Goal: Task Accomplishment & Management: Complete application form

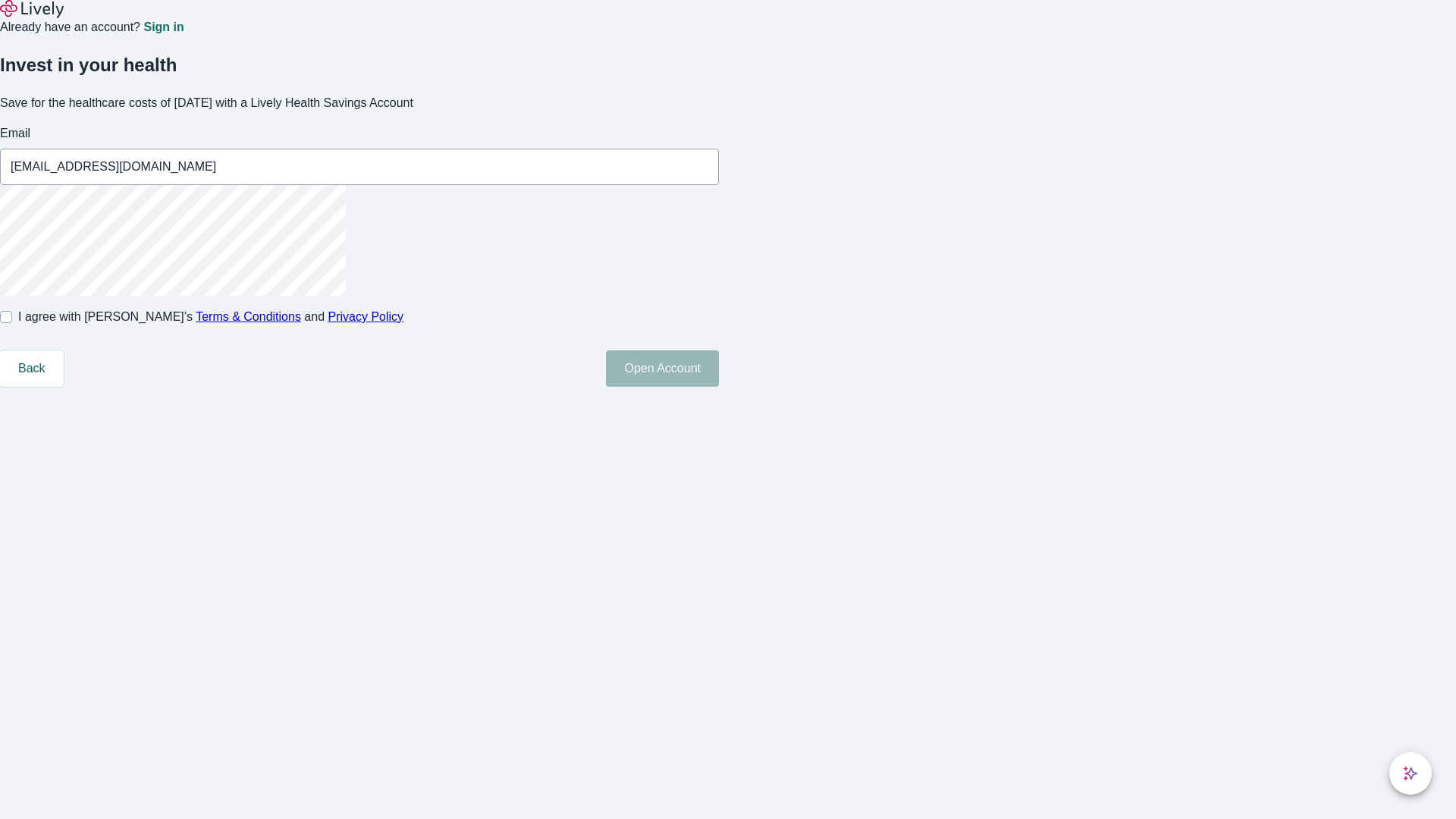
click at [12, 323] on input "I agree with Lively’s Terms & Conditions and Privacy Policy" at bounding box center [6, 316] width 12 height 12
checkbox input "true"
click at [718, 387] on button "Open Account" at bounding box center [662, 368] width 113 height 36
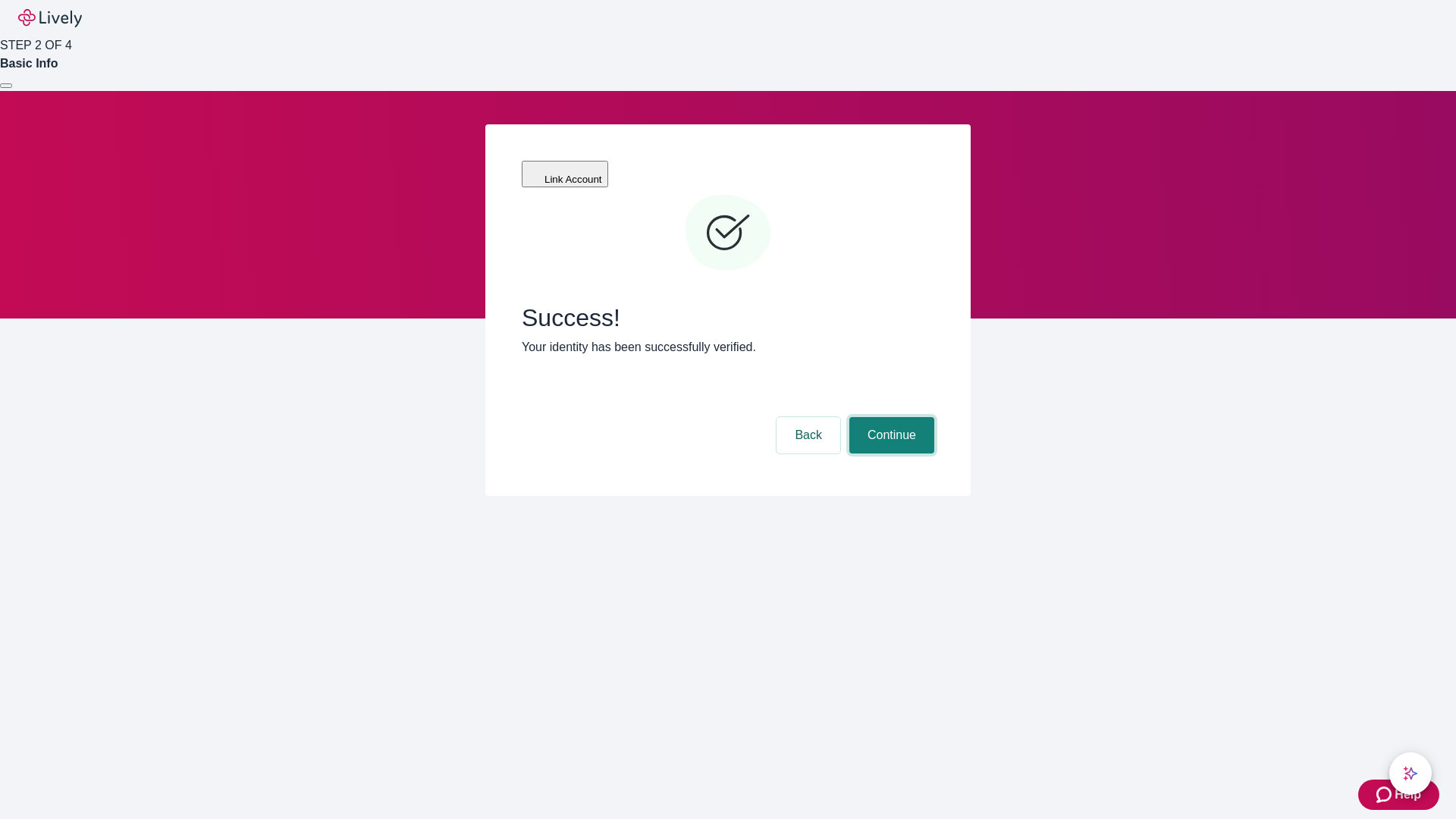
click at [890, 417] on button "Continue" at bounding box center [892, 434] width 85 height 36
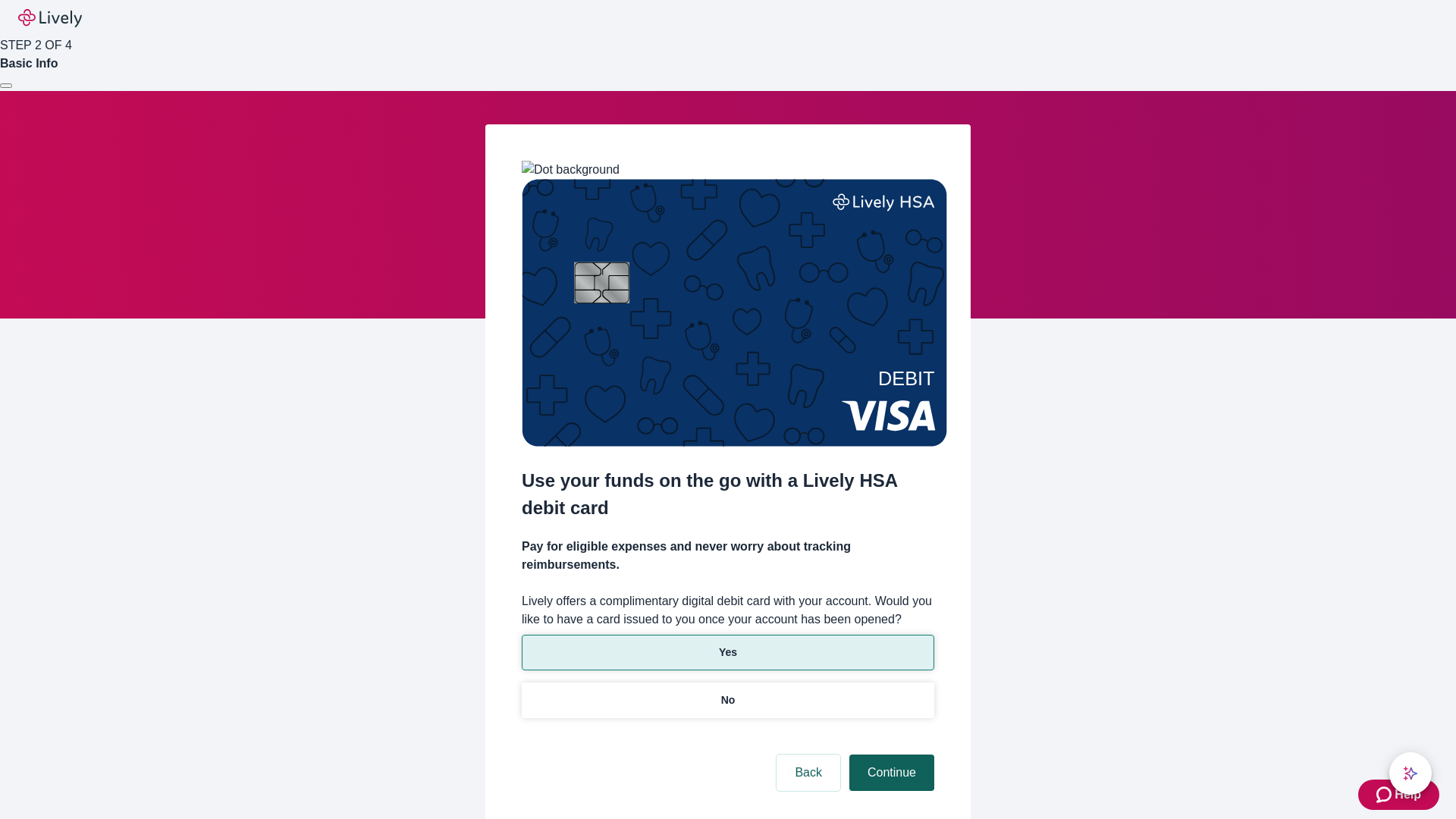
click at [727, 692] on p "No" at bounding box center [728, 700] width 14 height 16
click at [890, 755] on button "Continue" at bounding box center [892, 772] width 85 height 36
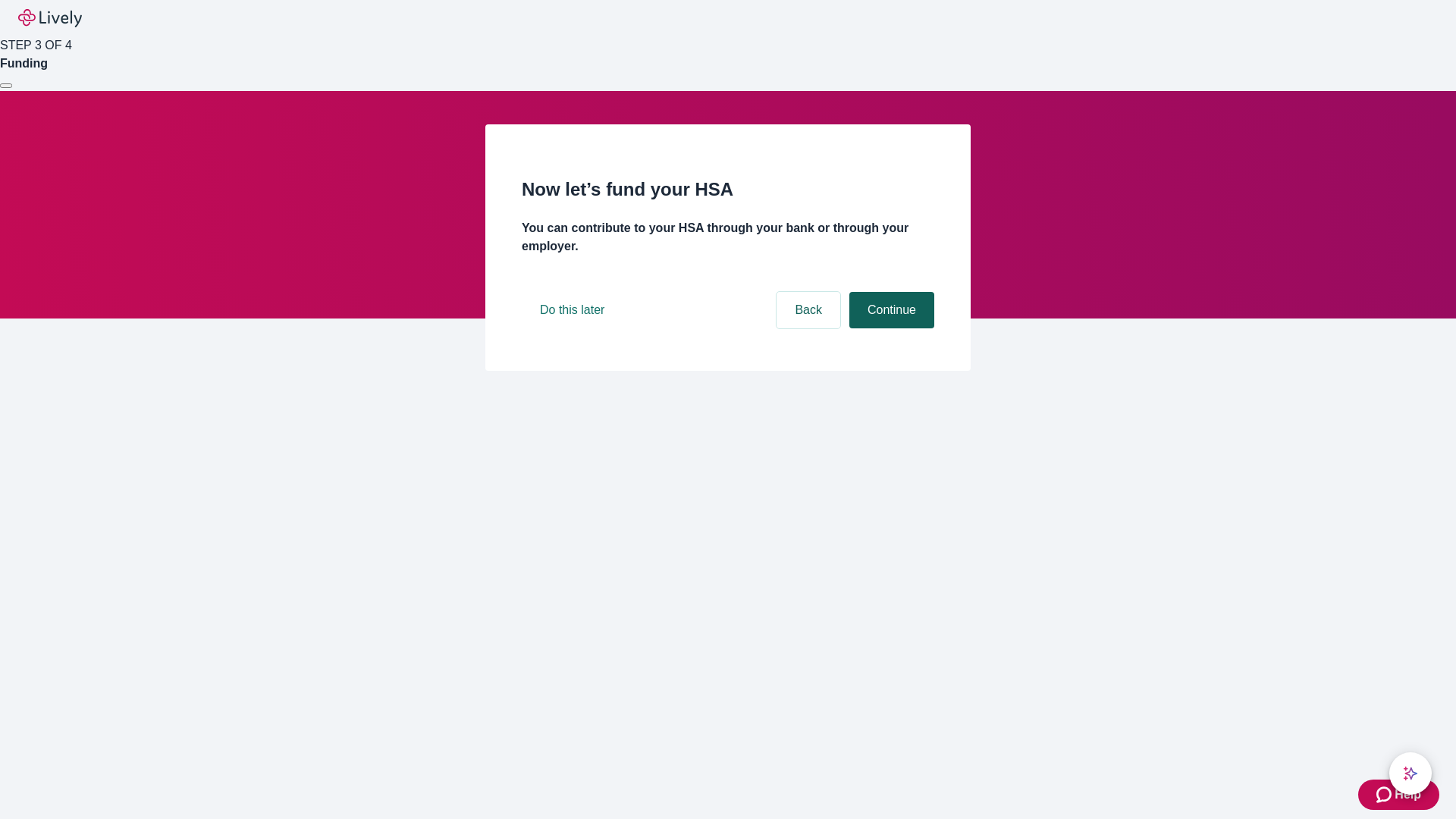
click at [890, 328] on button "Continue" at bounding box center [892, 310] width 85 height 36
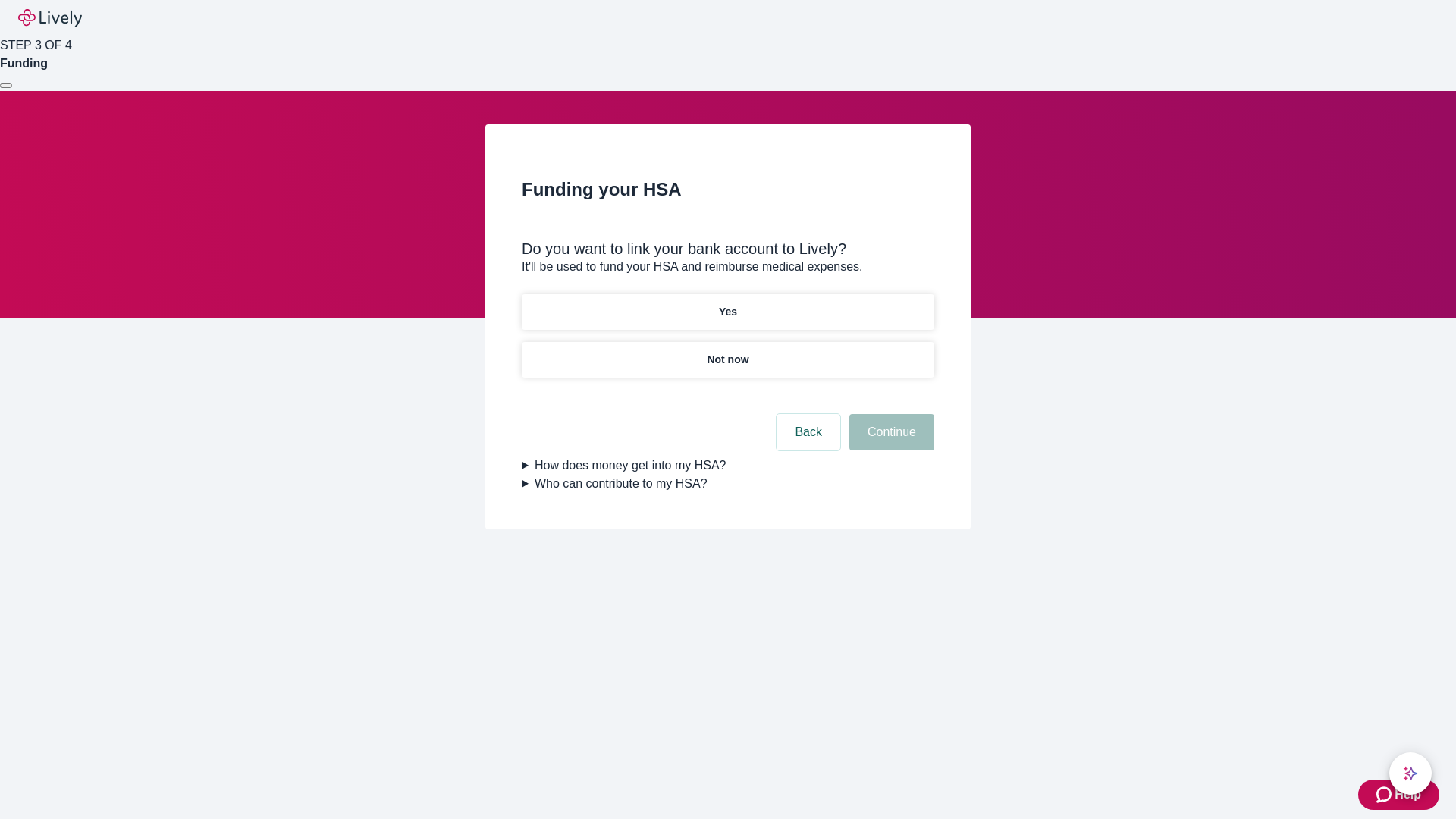
click at [727, 304] on p "Yes" at bounding box center [727, 312] width 19 height 16
click at [890, 414] on button "Continue" at bounding box center [892, 432] width 85 height 36
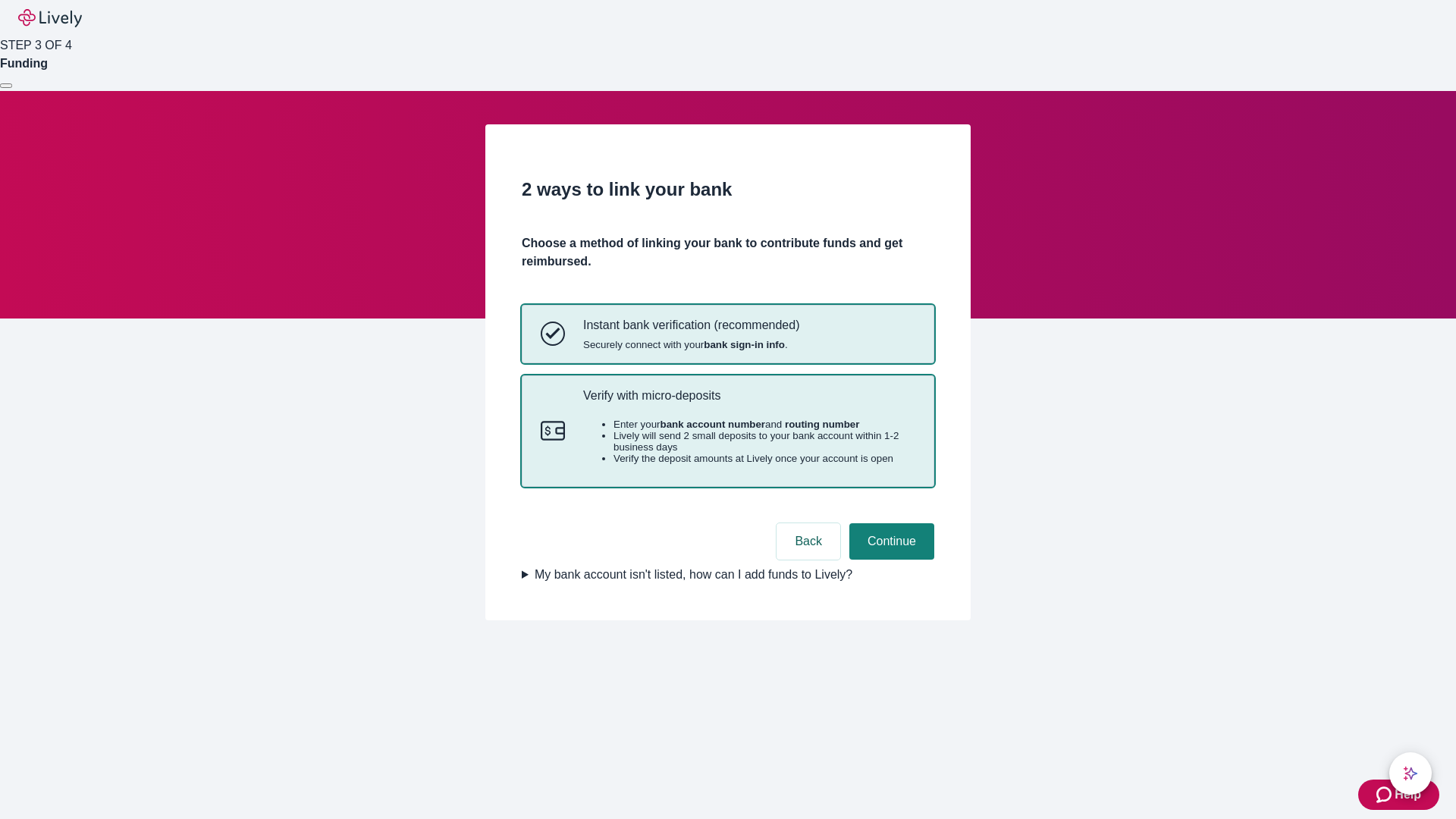
click at [748, 402] on p "Verify with micro-deposits" at bounding box center [749, 396] width 332 height 14
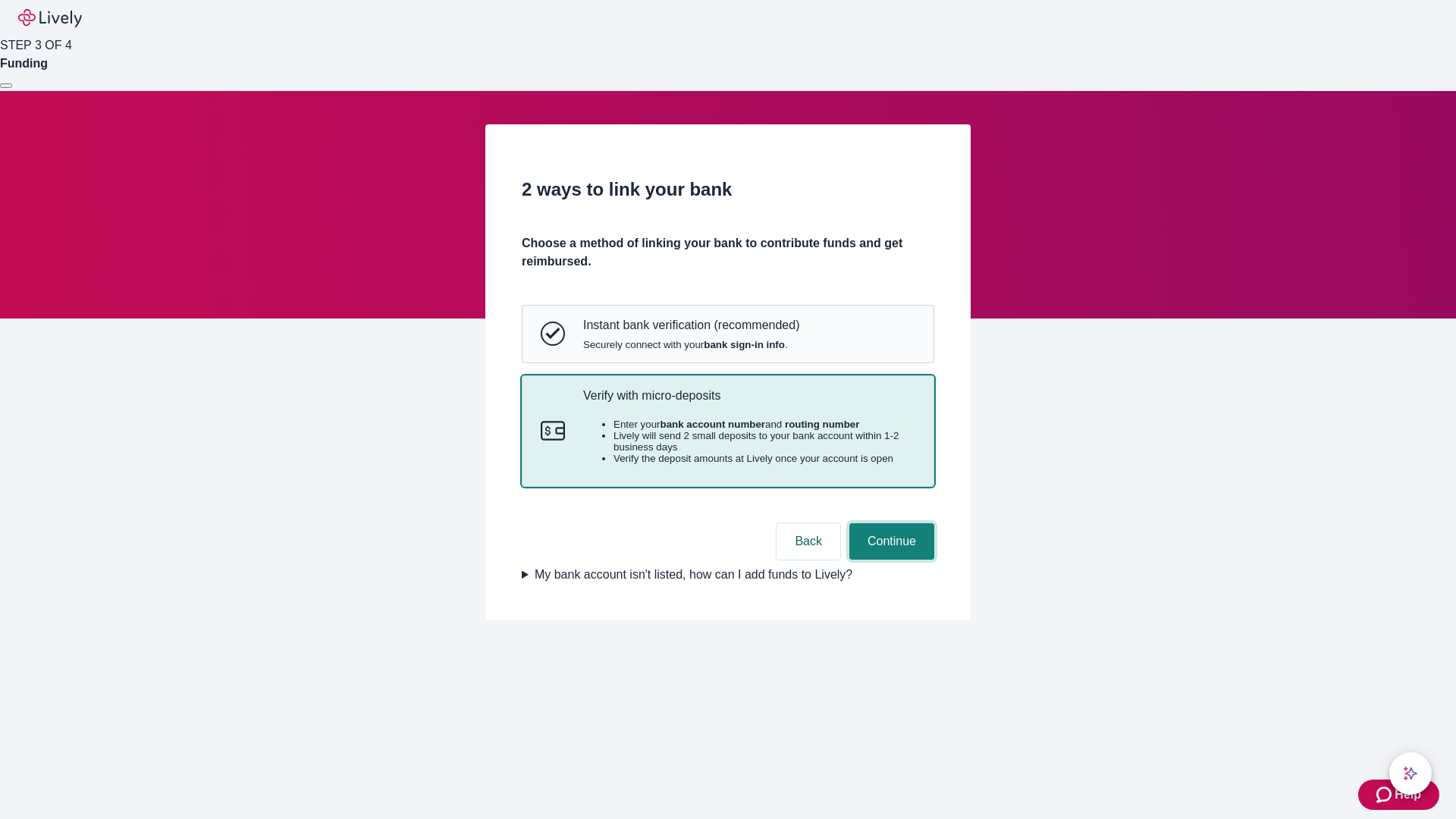
click at [890, 560] on button "Continue" at bounding box center [892, 541] width 85 height 36
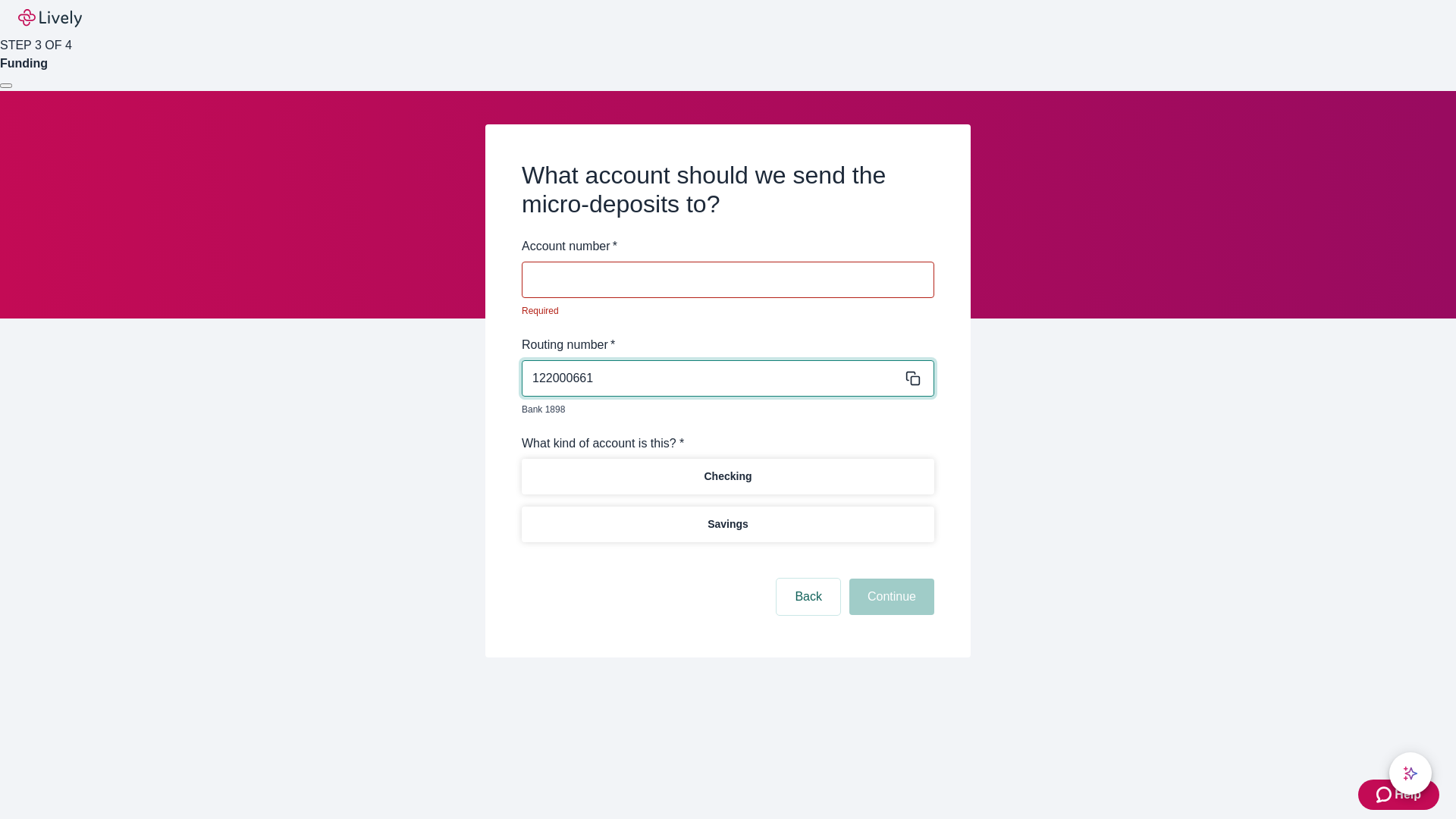
type input "122000661"
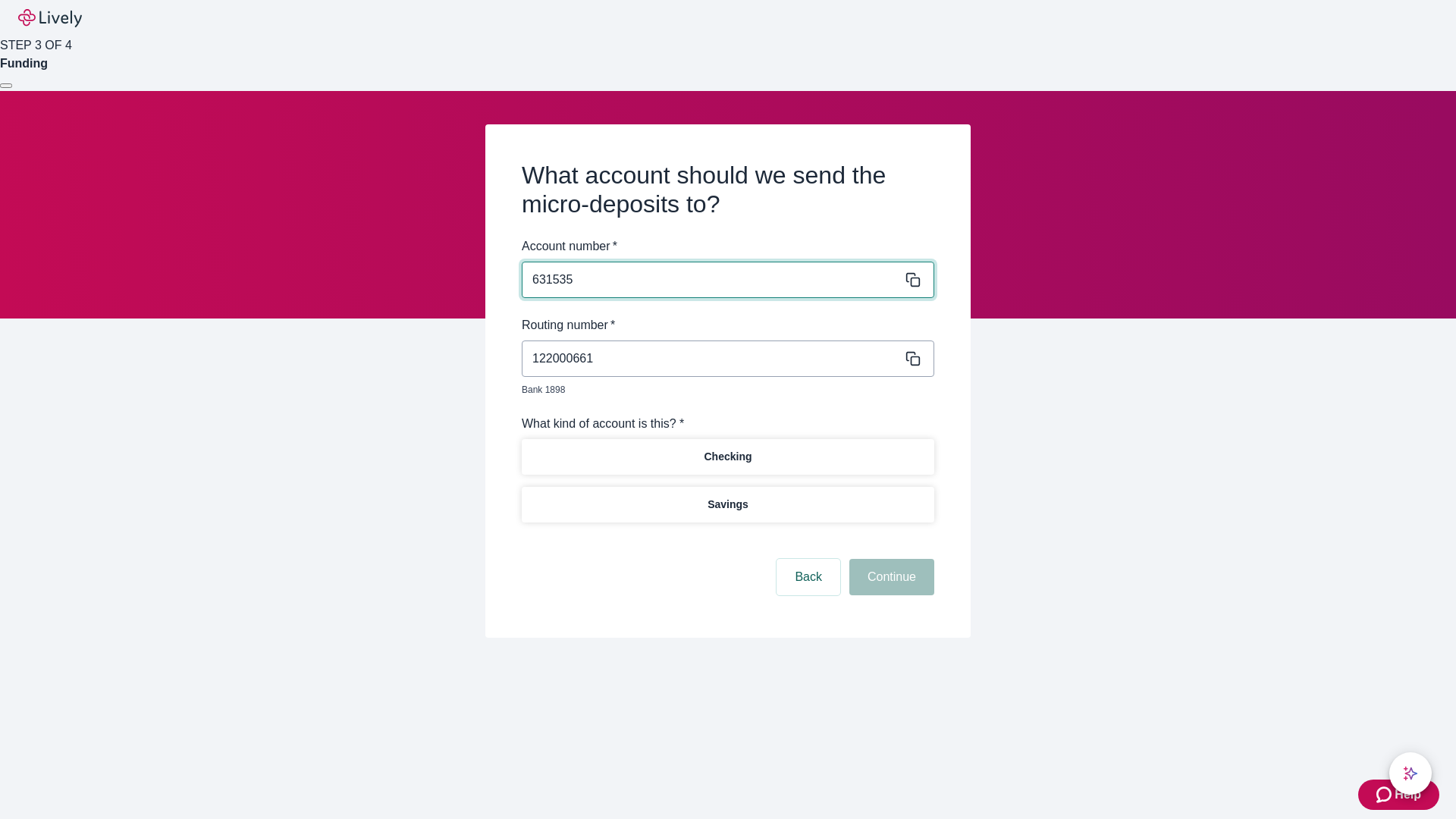
type input "631535"
click at [727, 449] on p "Checking" at bounding box center [727, 457] width 47 height 16
click at [890, 560] on button "Continue" at bounding box center [892, 577] width 85 height 36
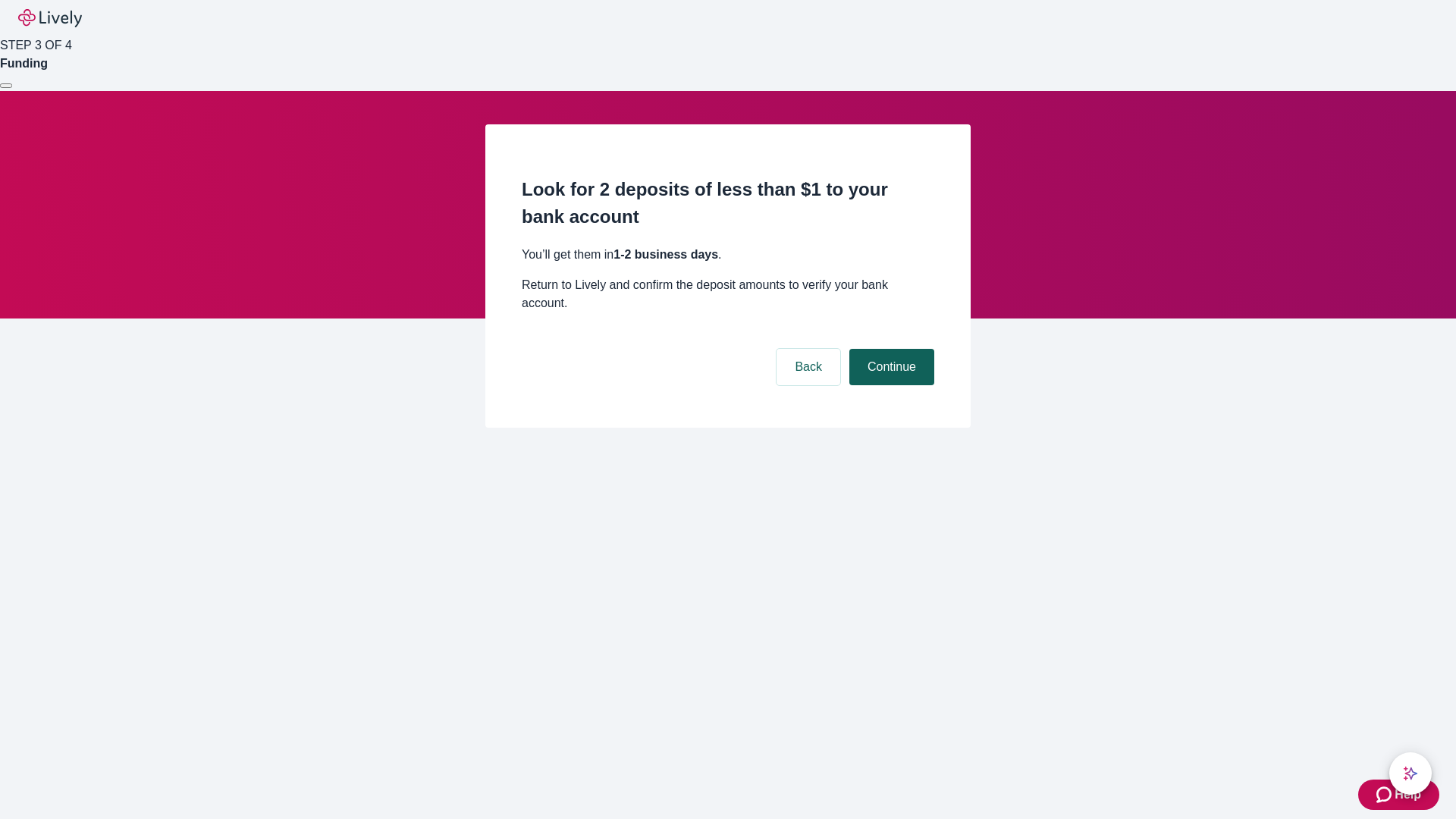
click at [890, 349] on button "Continue" at bounding box center [892, 367] width 85 height 36
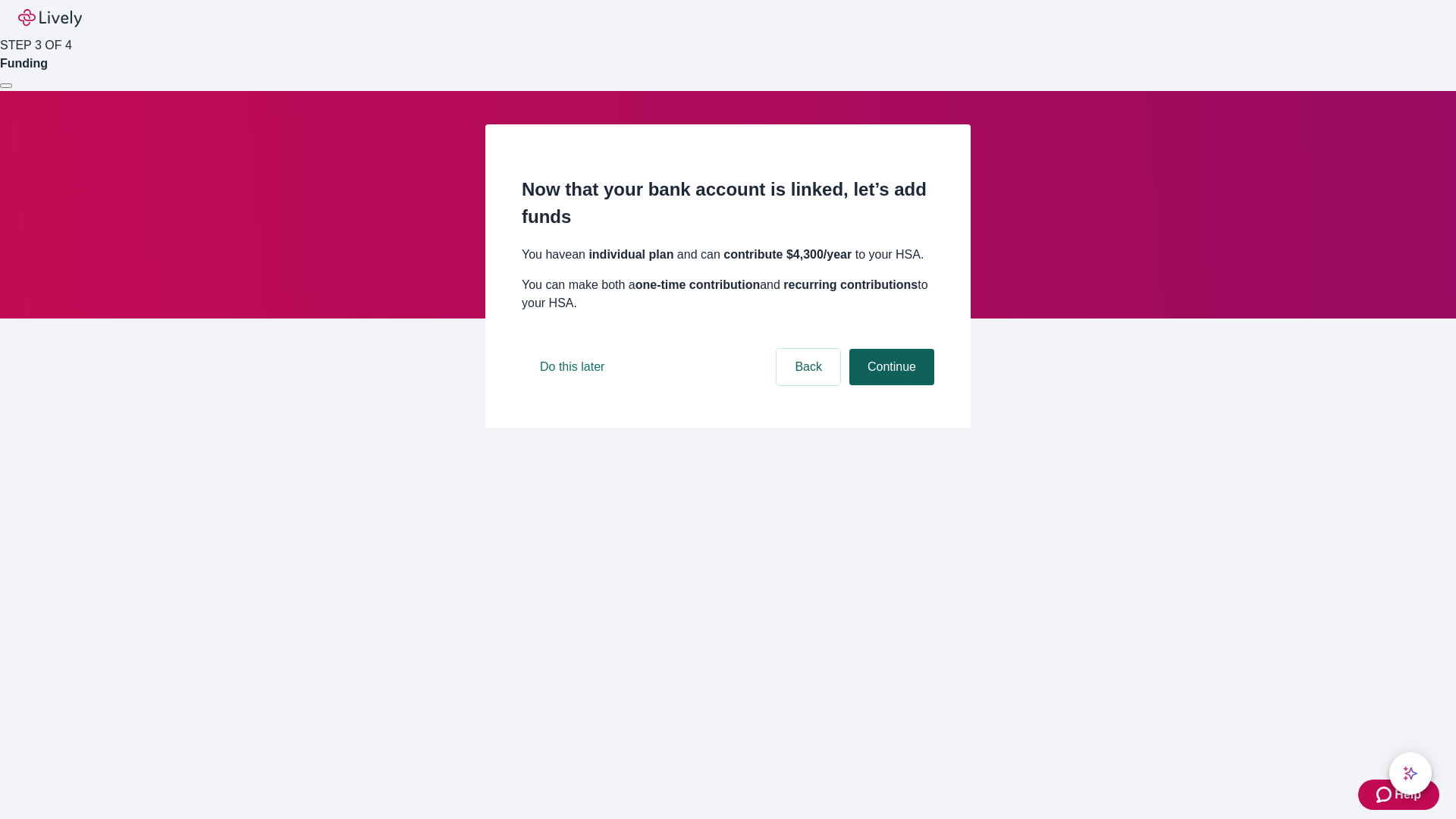
click at [890, 385] on button "Continue" at bounding box center [892, 367] width 85 height 36
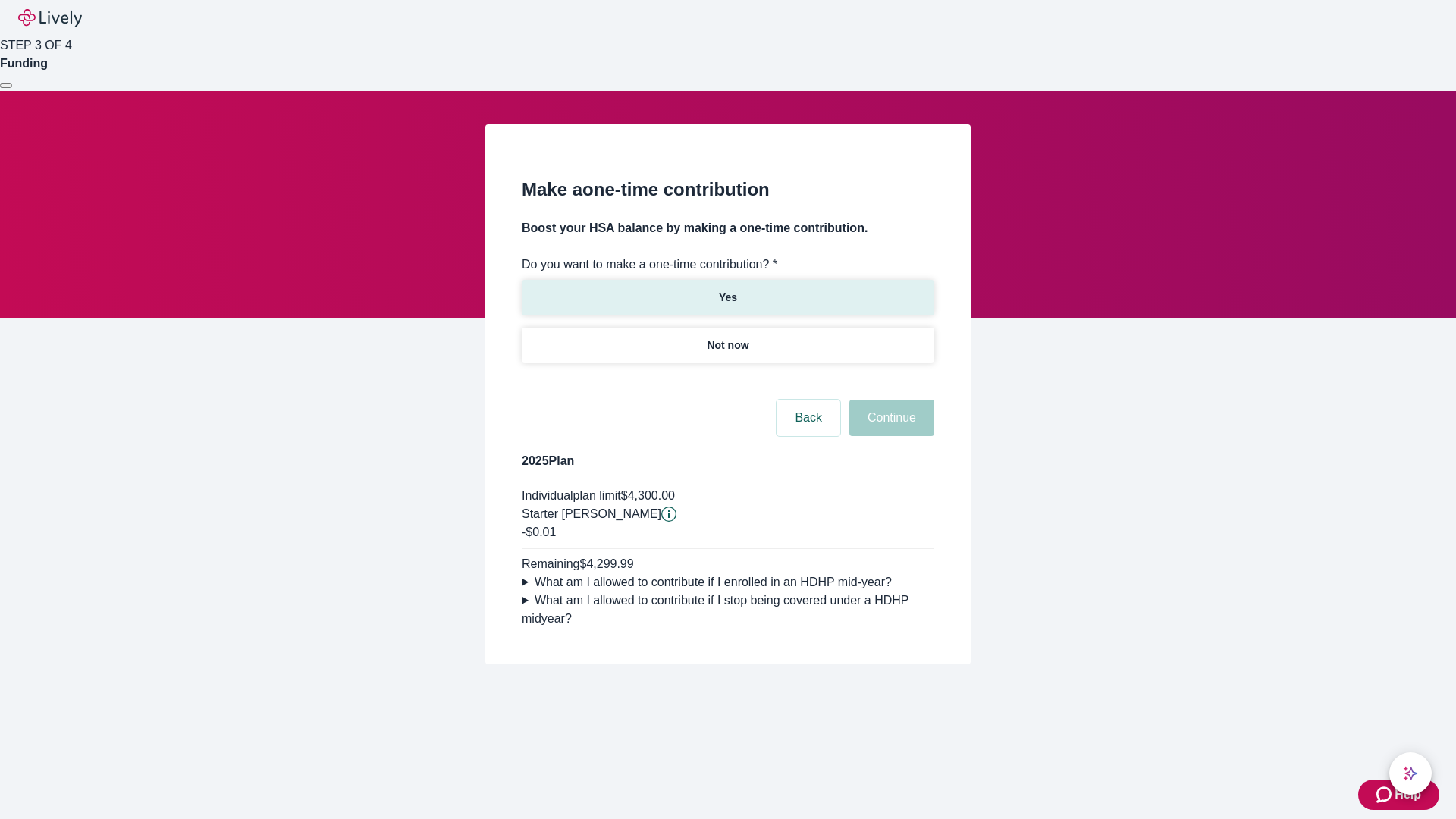
click at [727, 290] on p "Yes" at bounding box center [727, 298] width 19 height 16
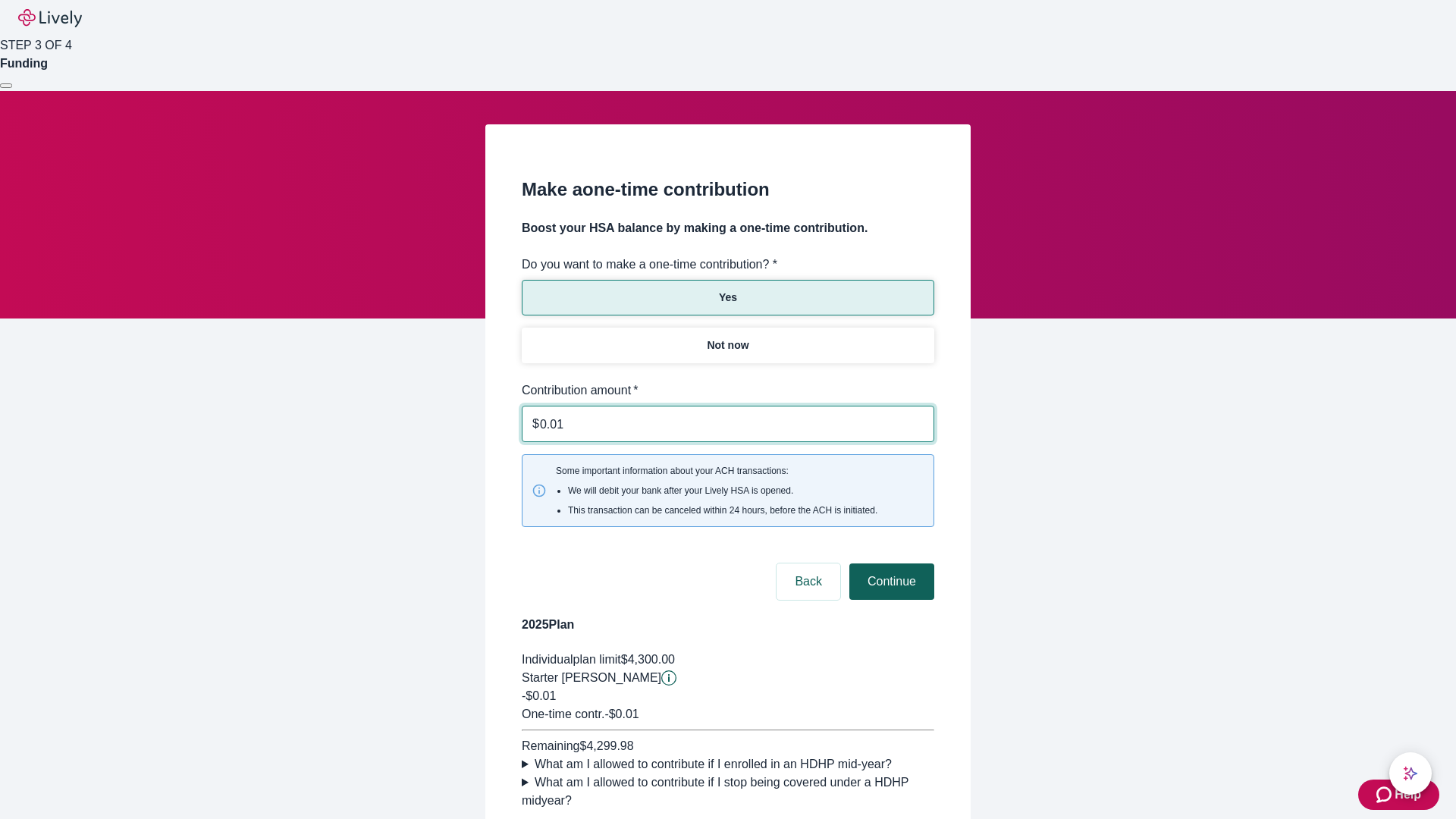
type input "0.01"
click at [890, 563] on button "Continue" at bounding box center [892, 581] width 85 height 36
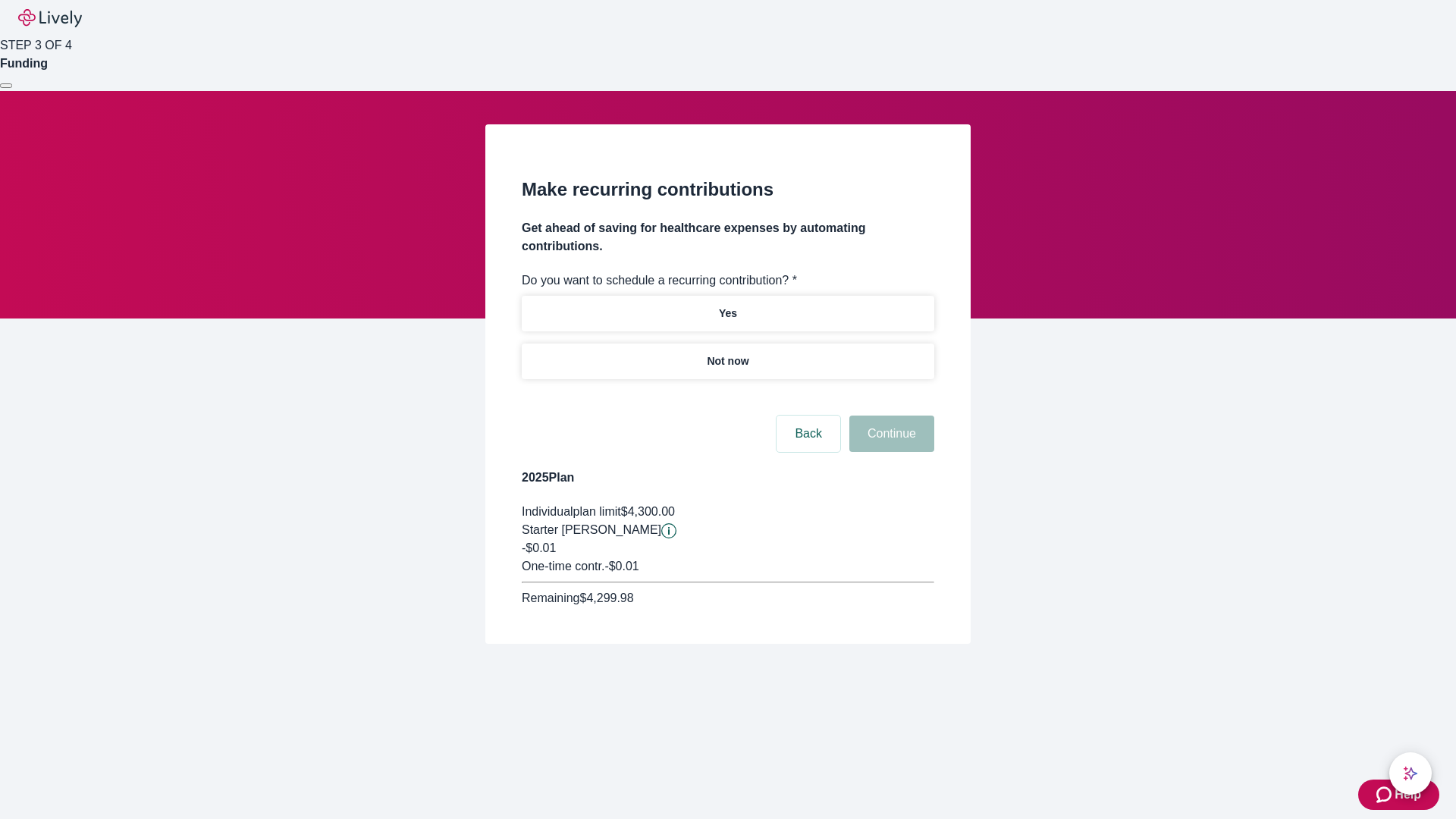
click at [727, 353] on p "Not now" at bounding box center [727, 361] width 42 height 16
click at [890, 415] on button "Continue" at bounding box center [892, 433] width 85 height 36
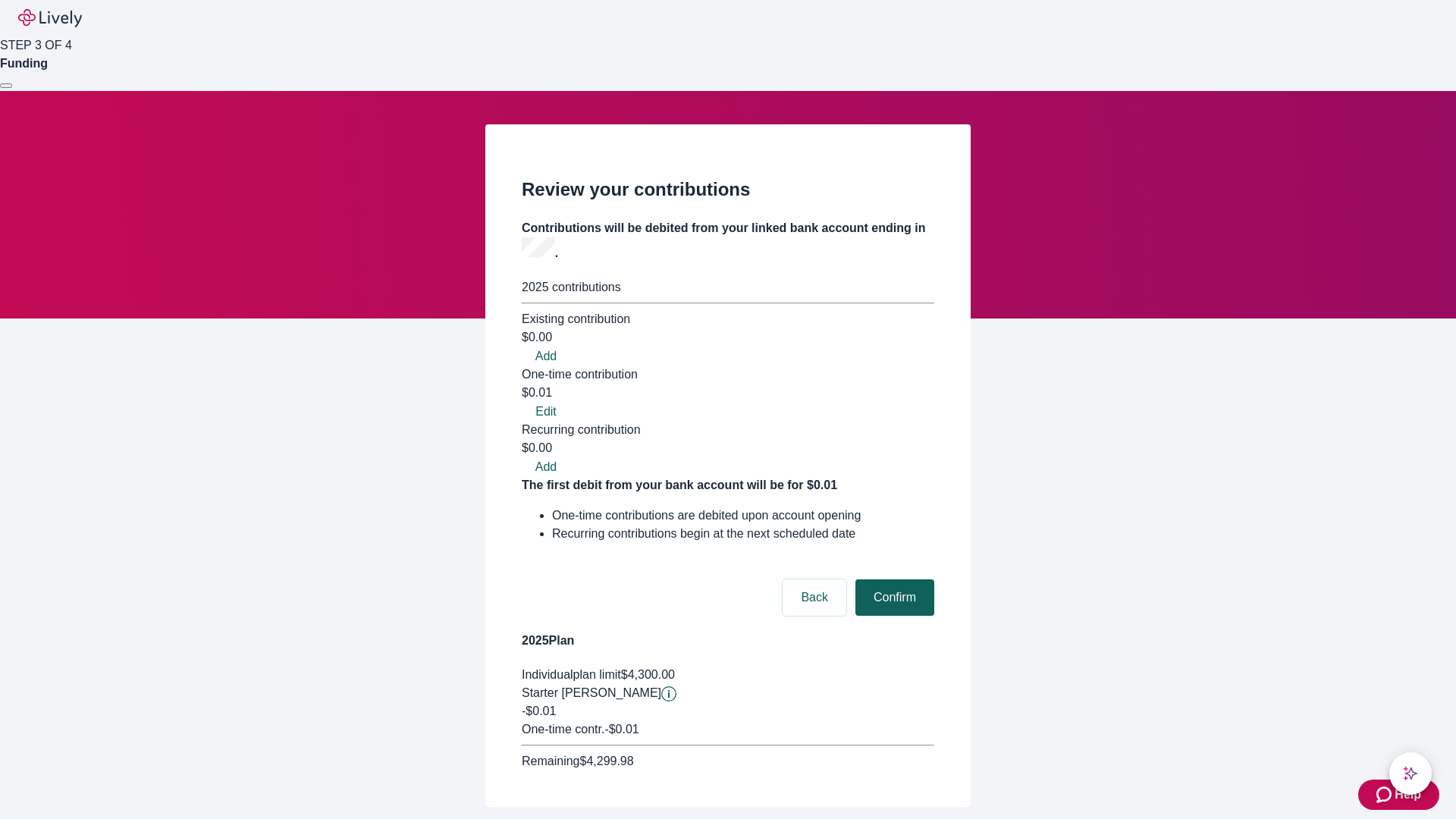
click at [892, 579] on button "Confirm" at bounding box center [895, 597] width 79 height 36
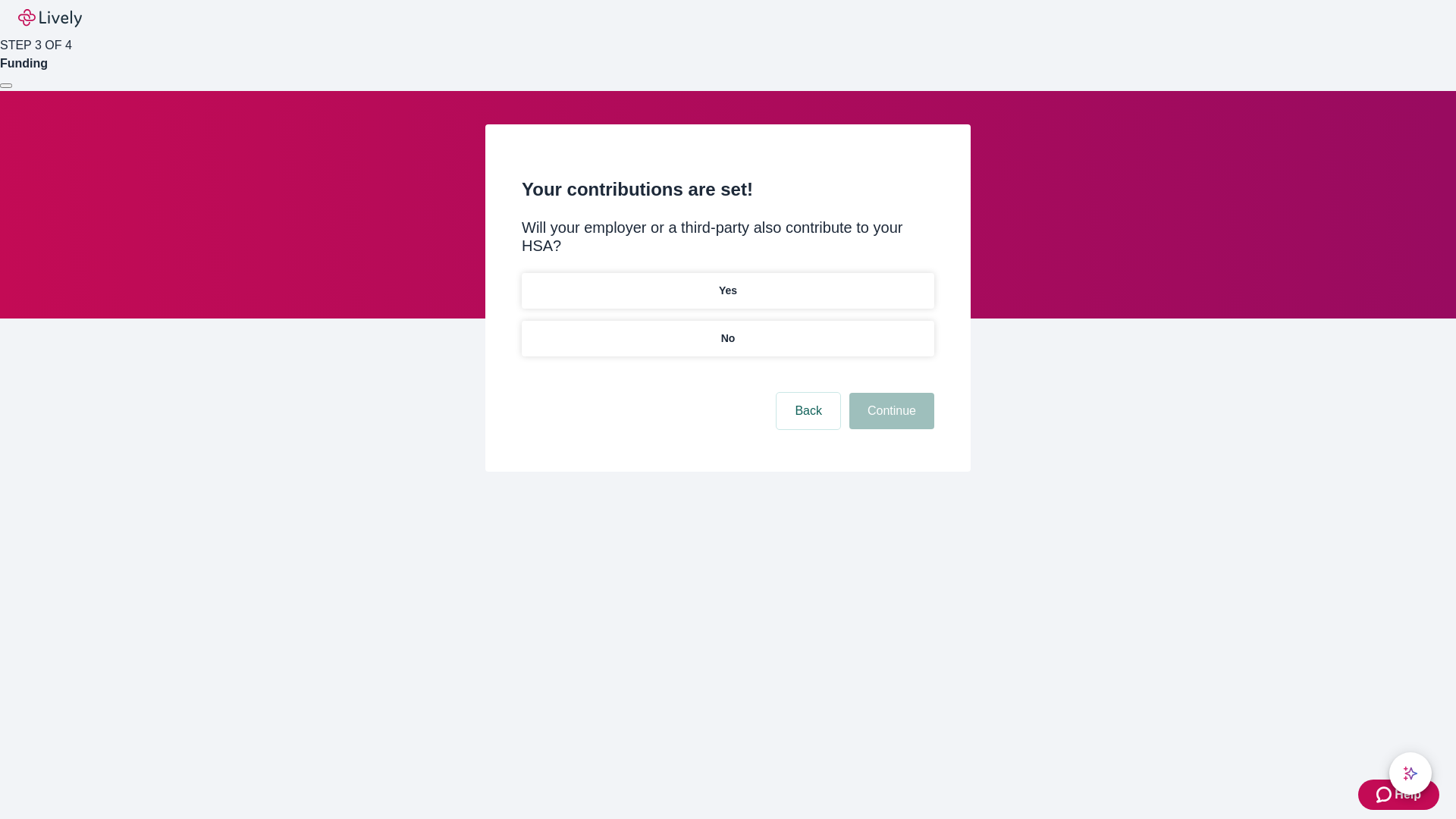
click at [727, 331] on p "No" at bounding box center [728, 339] width 14 height 16
click at [890, 393] on button "Continue" at bounding box center [892, 410] width 85 height 36
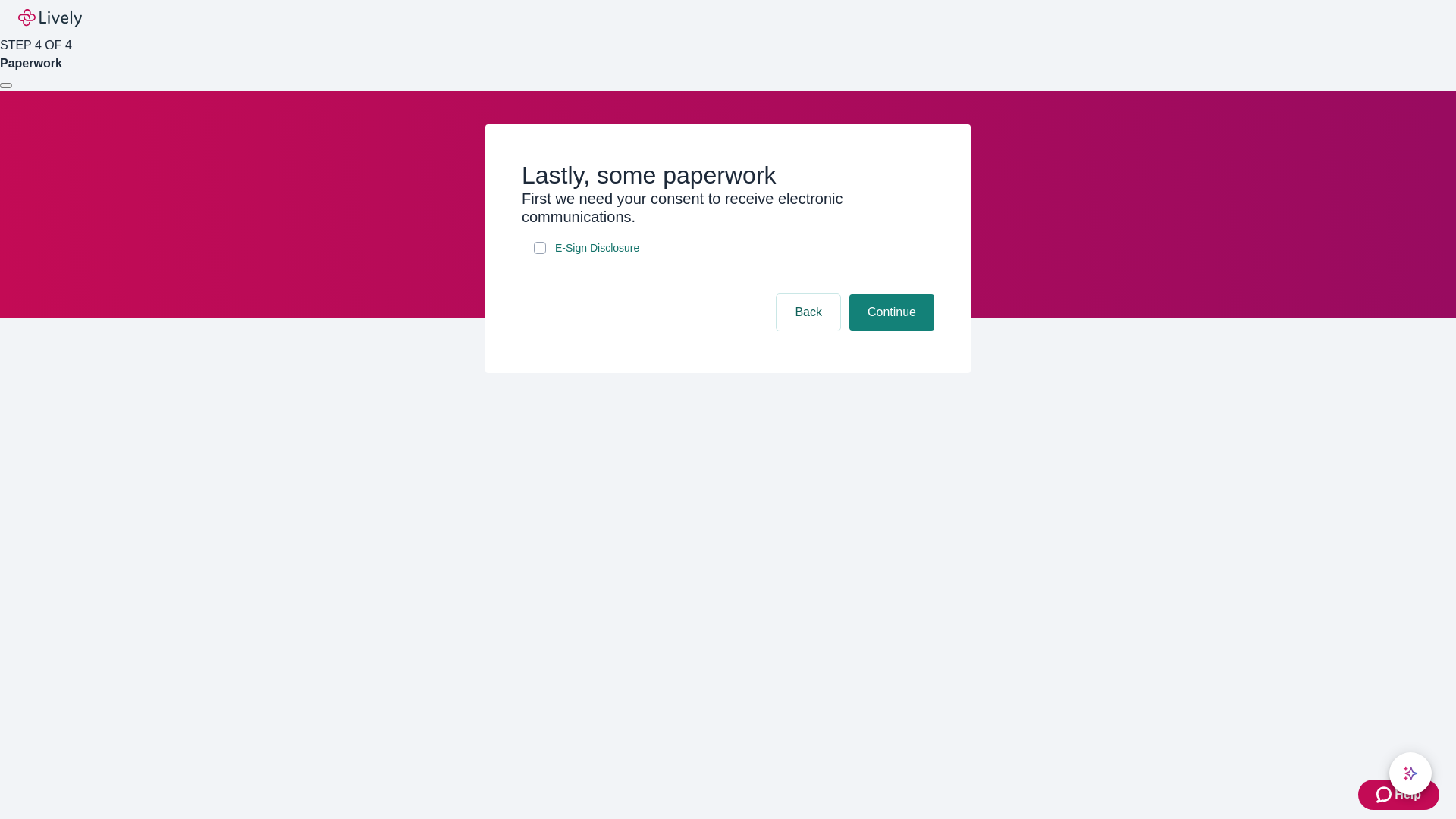
click at [540, 254] on input "E-Sign Disclosure" at bounding box center [540, 248] width 12 height 12
checkbox input "true"
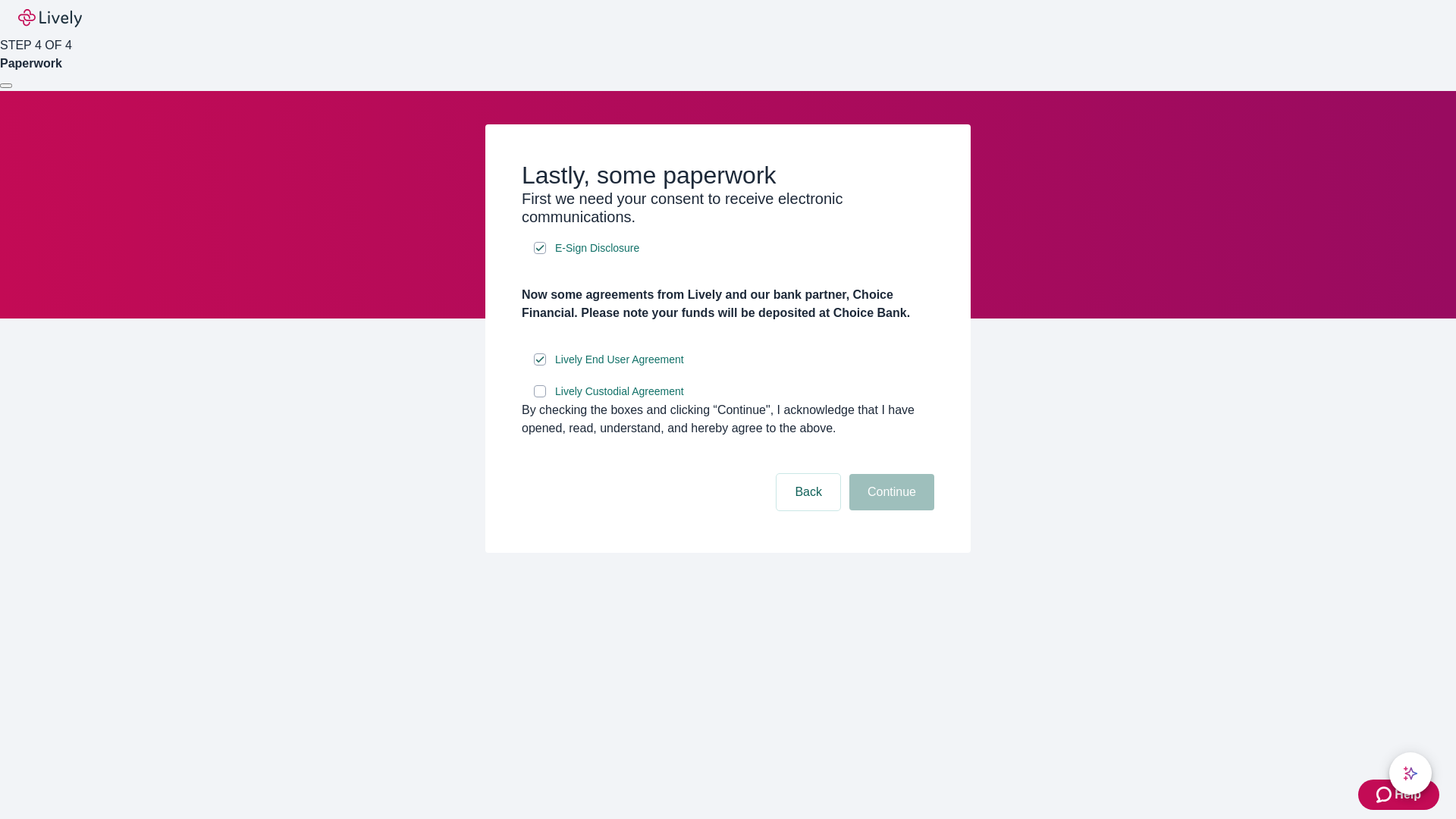
click at [540, 397] on input "Lively Custodial Agreement" at bounding box center [540, 391] width 12 height 12
checkbox input "true"
click at [890, 510] on button "Continue" at bounding box center [892, 492] width 85 height 36
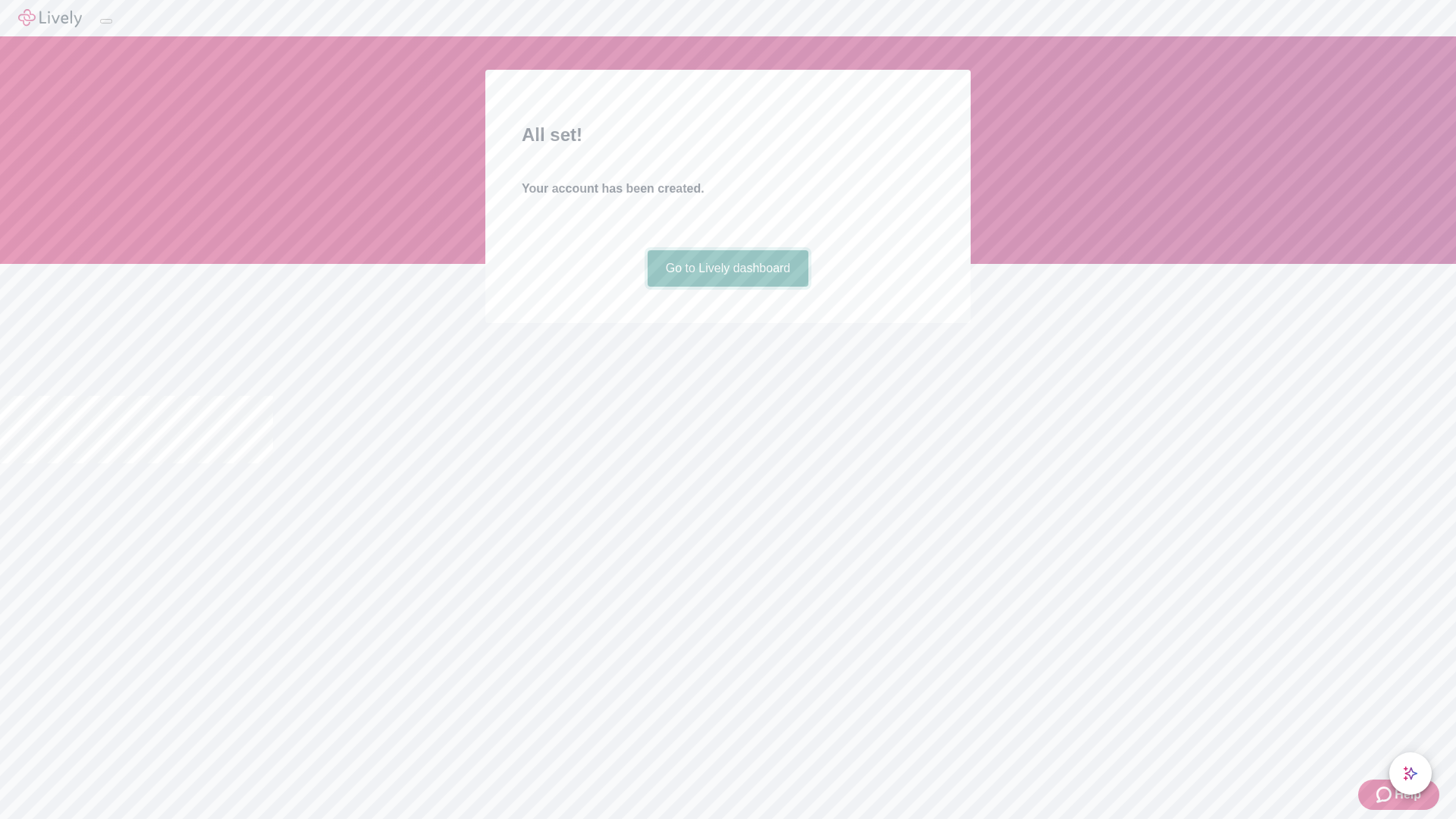
click at [727, 286] on link "Go to Lively dashboard" at bounding box center [728, 268] width 162 height 36
